Goal: Information Seeking & Learning: Learn about a topic

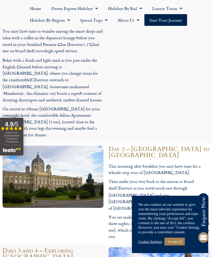
scroll to position [615, 0]
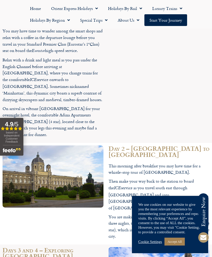
click at [182, 178] on p "Then make your way back to the station to board the ICE service as you travel s…" at bounding box center [159, 194] width 101 height 33
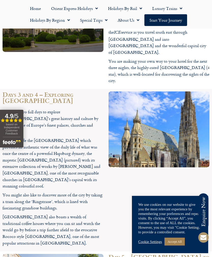
scroll to position [769, 0]
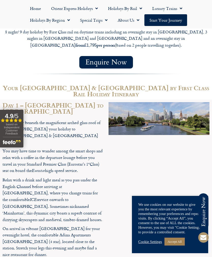
scroll to position [495, 0]
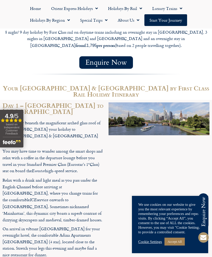
click at [151, 241] on link "Cookie Settings" at bounding box center [150, 241] width 24 height 5
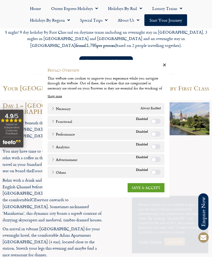
click at [144, 187] on link "SAVE & ACCEPT" at bounding box center [146, 187] width 37 height 9
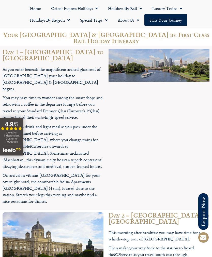
scroll to position [549, 0]
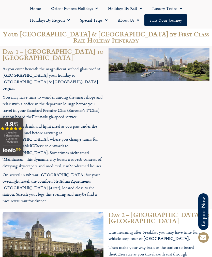
click at [164, 244] on p "Then make your way back to the station to board the ICE service as you travel s…" at bounding box center [159, 260] width 101 height 33
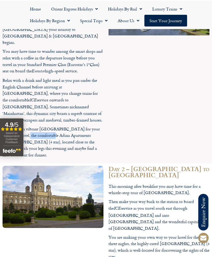
scroll to position [595, 0]
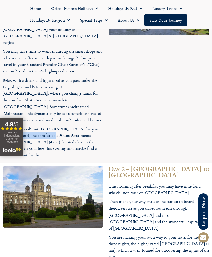
click at [118, 80] on div at bounding box center [159, 81] width 106 height 163
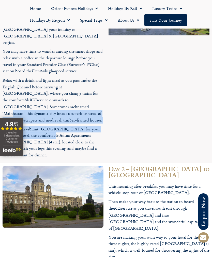
click at [120, 66] on div at bounding box center [159, 81] width 106 height 163
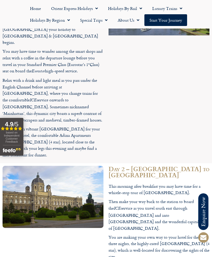
click at [46, 126] on p "On arrival in vibrant [GEOGRAPHIC_DATA] for your overnight hotel, the comfortab…" at bounding box center [53, 142] width 101 height 33
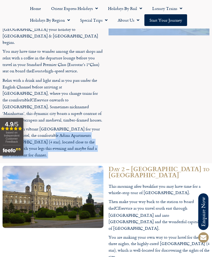
click at [119, 69] on div at bounding box center [159, 81] width 106 height 163
click at [123, 52] on div at bounding box center [159, 81] width 106 height 163
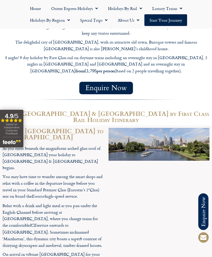
scroll to position [469, 0]
